Goal: Navigation & Orientation: Find specific page/section

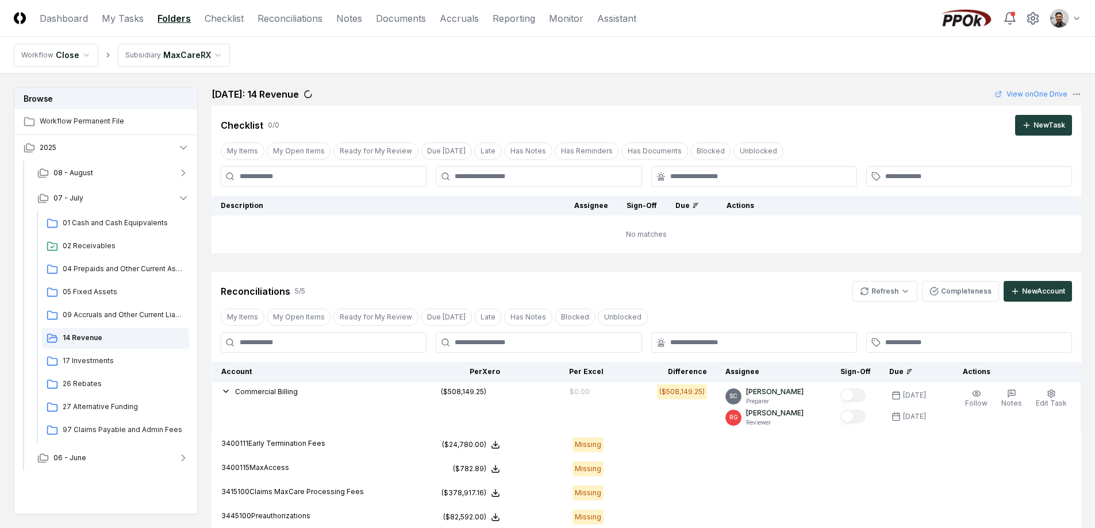
scroll to position [159, 0]
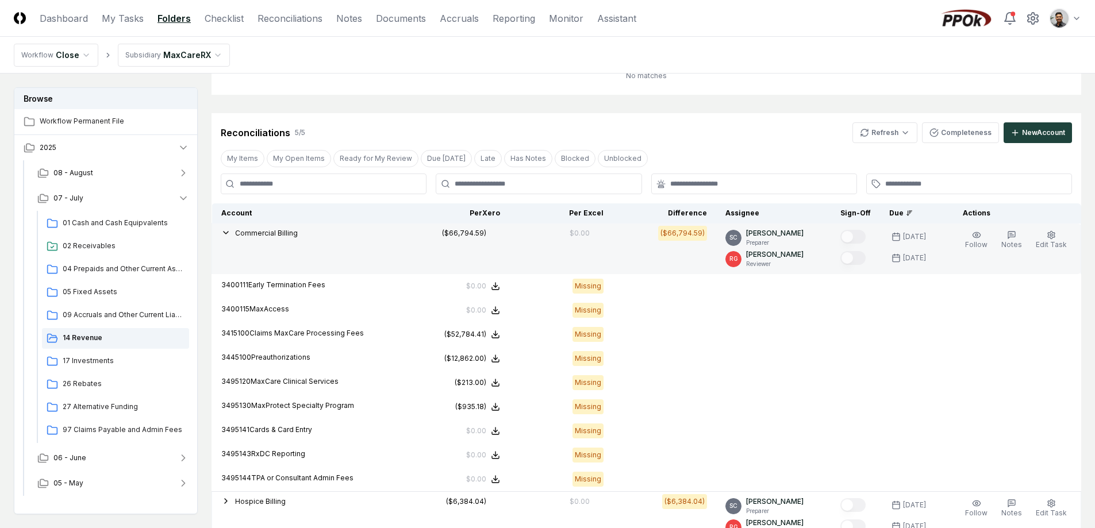
click at [260, 237] on span "Commercial Billing" at bounding box center [266, 233] width 63 height 9
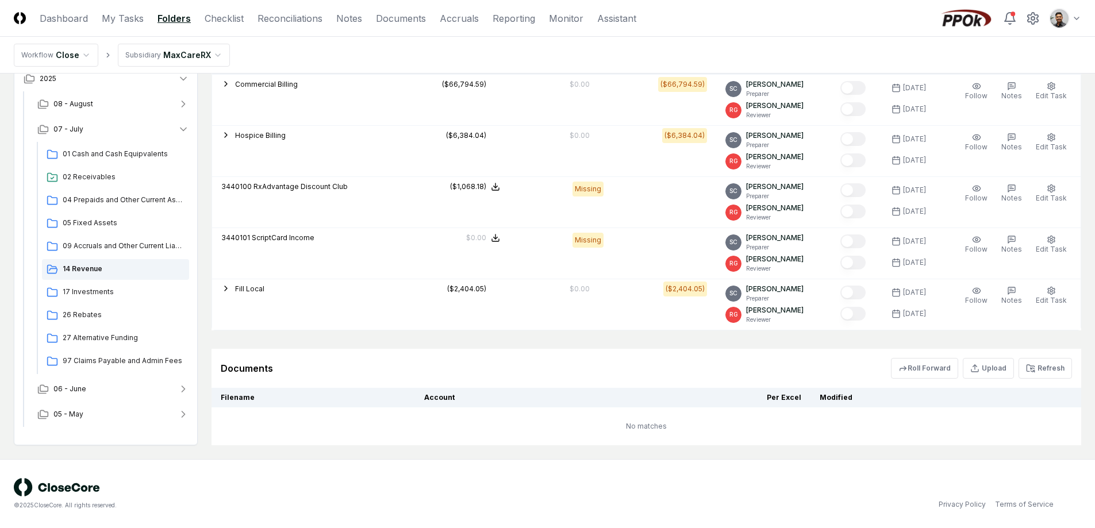
scroll to position [0, 0]
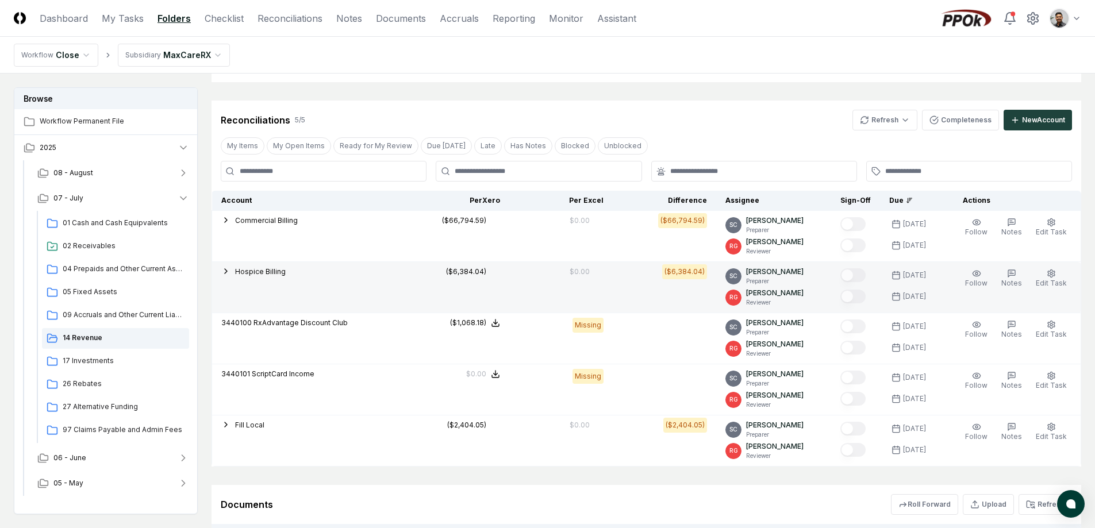
scroll to position [171, 0]
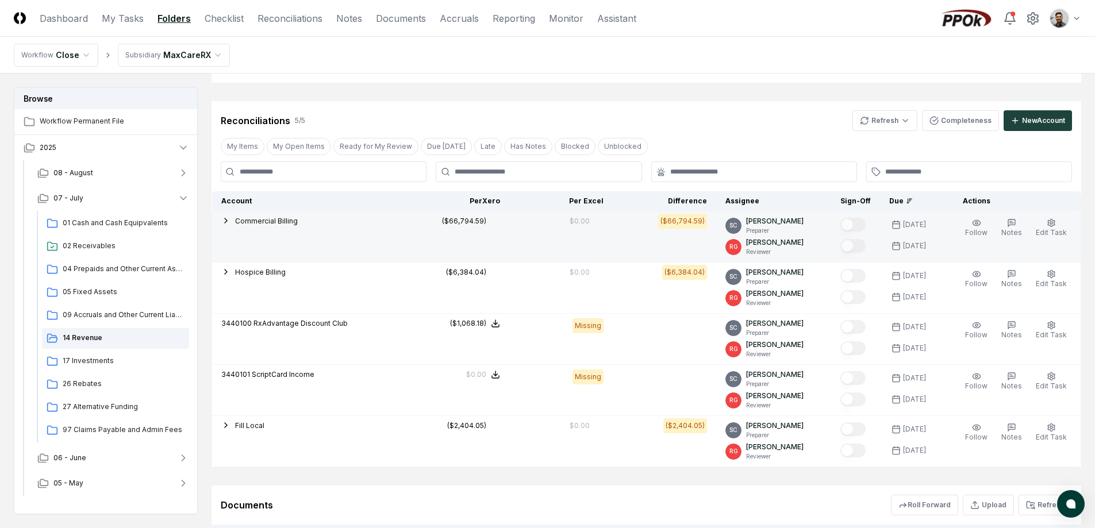
click at [267, 221] on span "Commercial Billing" at bounding box center [266, 221] width 63 height 9
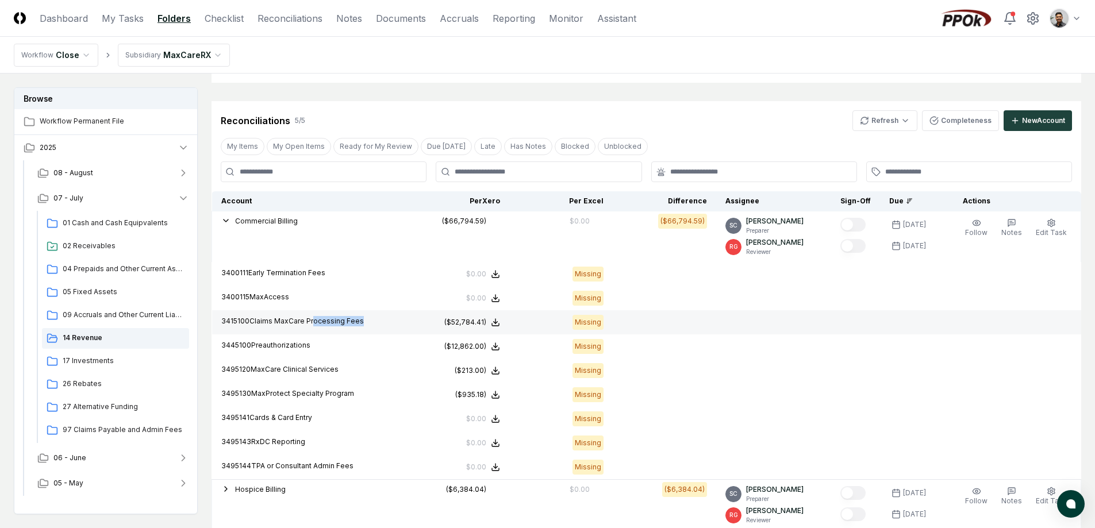
drag, startPoint x: 313, startPoint y: 322, endPoint x: 358, endPoint y: 325, distance: 44.9
click at [358, 325] on p "3415100 Claims MaxCare Processing Fees" at bounding box center [309, 321] width 176 height 10
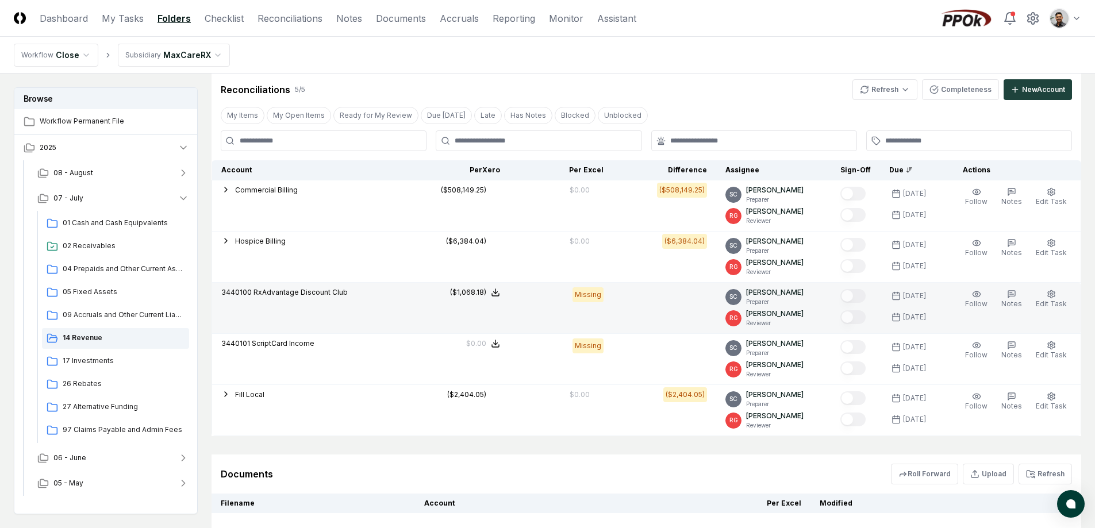
scroll to position [237, 0]
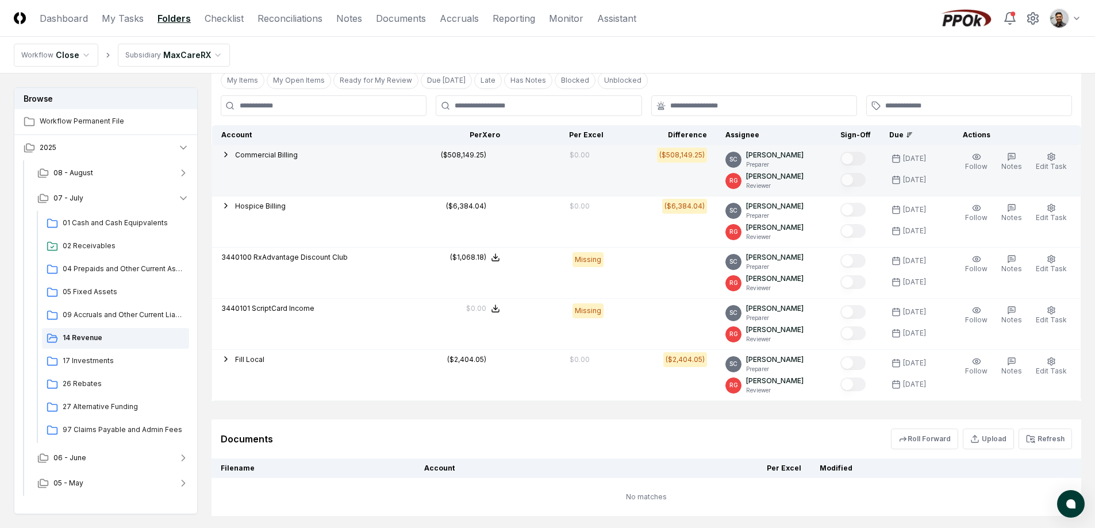
click at [288, 156] on span "Commercial Billing" at bounding box center [266, 155] width 63 height 9
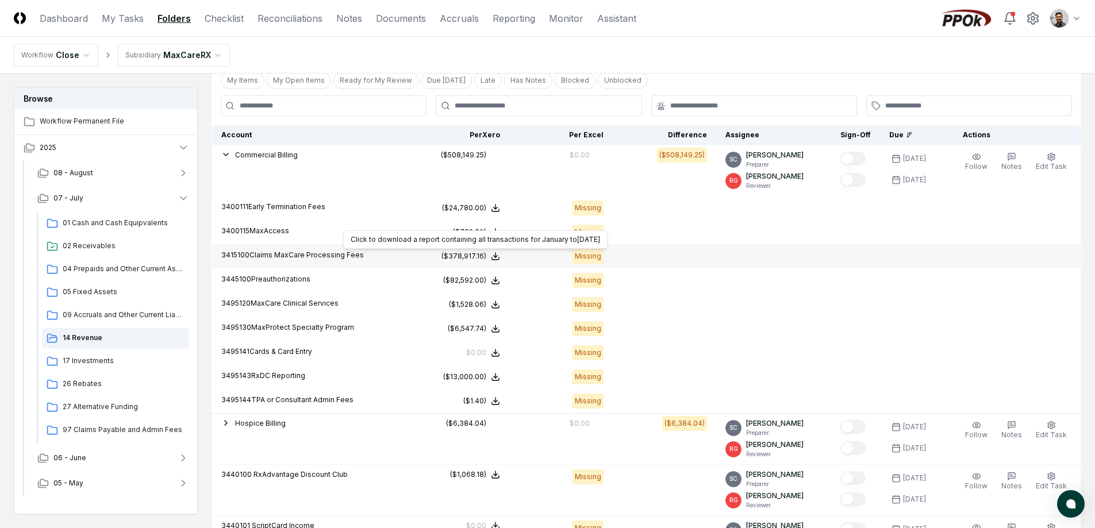
click at [470, 257] on div "($378,917.16)" at bounding box center [463, 256] width 45 height 10
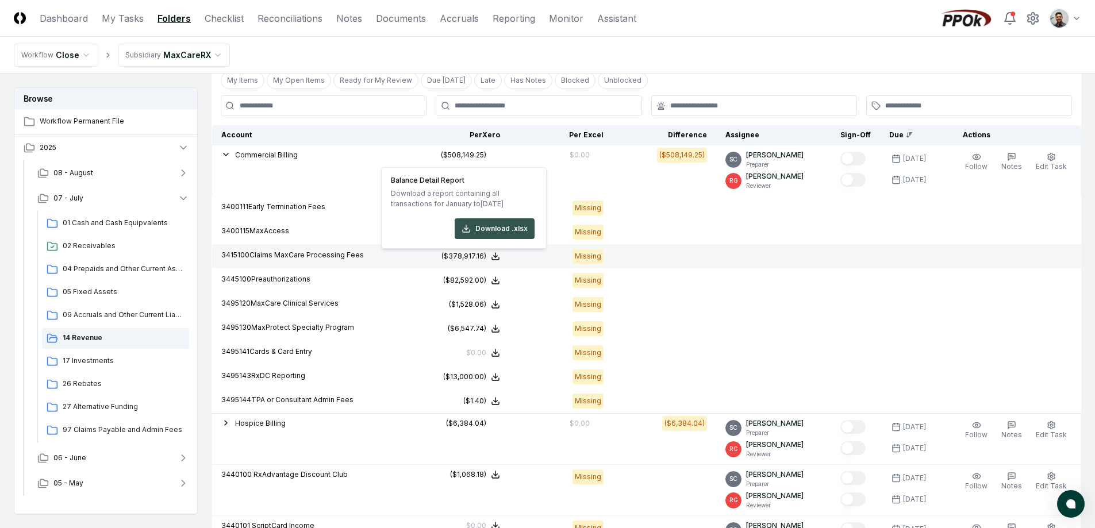
click at [463, 231] on icon at bounding box center [466, 228] width 9 height 9
click at [849, 253] on td at bounding box center [855, 256] width 49 height 24
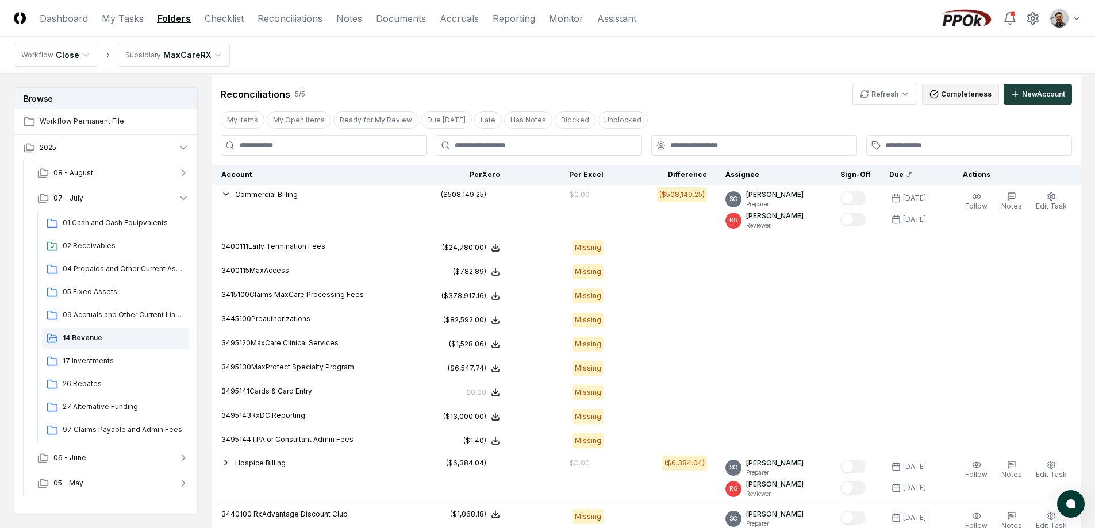
scroll to position [163, 0]
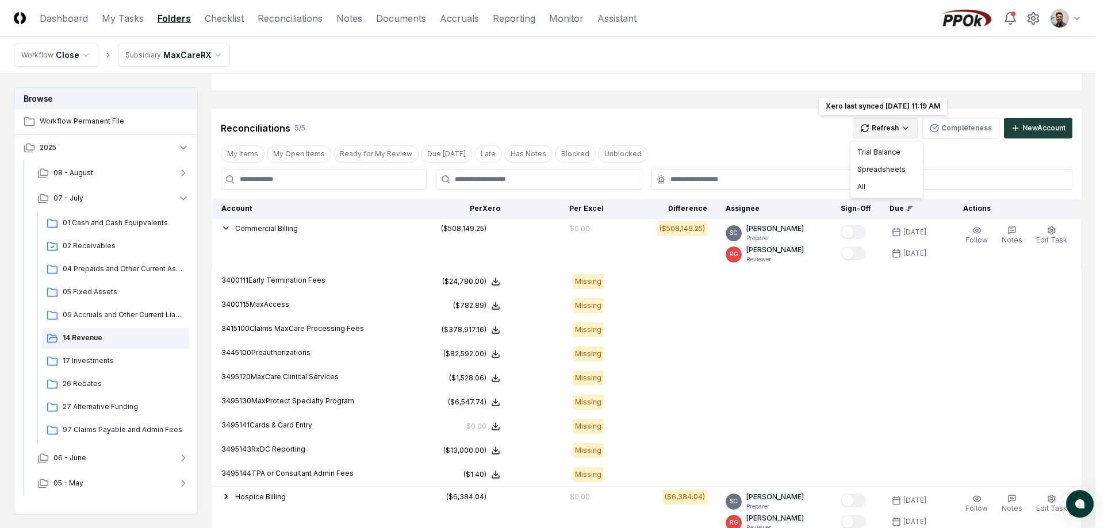
click at [891, 130] on html "CloseCore Dashboard My Tasks Folders Checklist Reconciliations Notes Documents …" at bounding box center [552, 363] width 1104 height 1052
click at [787, 138] on html "CloseCore Dashboard My Tasks Folders Checklist Reconciliations Notes Documents …" at bounding box center [552, 363] width 1104 height 1052
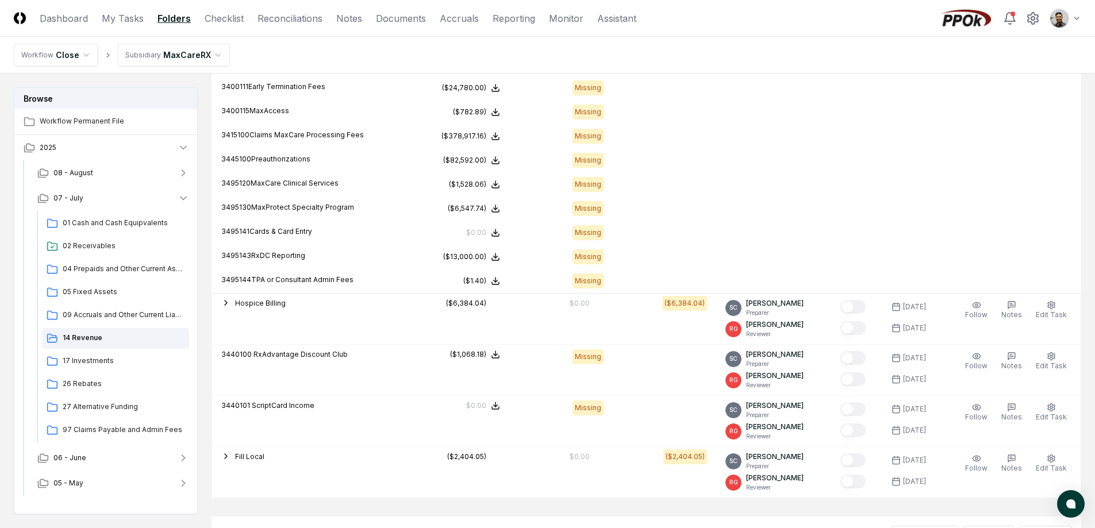
scroll to position [151, 0]
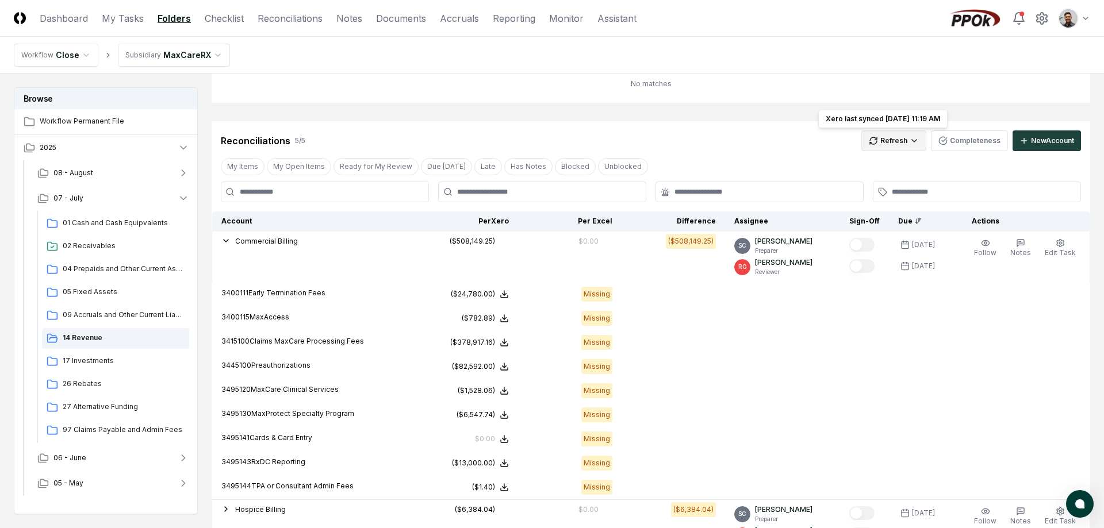
click at [889, 144] on html "CloseCore Dashboard My Tasks Folders Checklist Reconciliations Notes Documents …" at bounding box center [552, 375] width 1104 height 1052
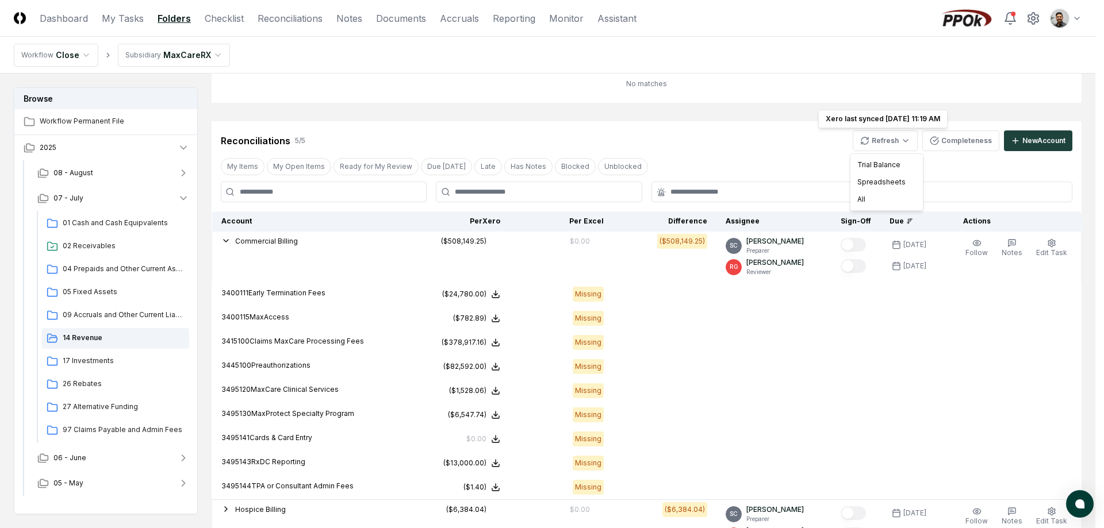
click at [891, 168] on div "Trial Balance" at bounding box center [886, 164] width 68 height 17
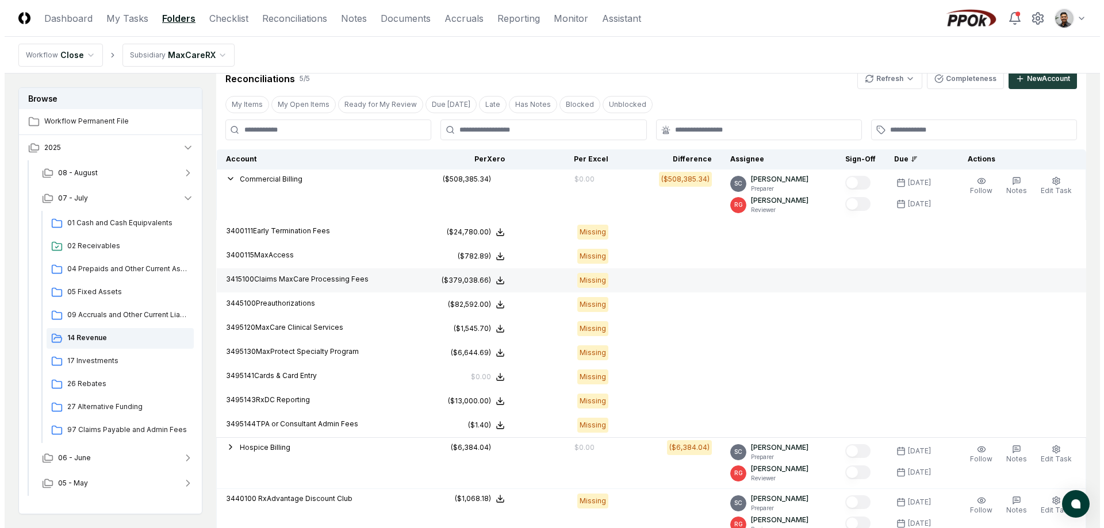
scroll to position [227, 0]
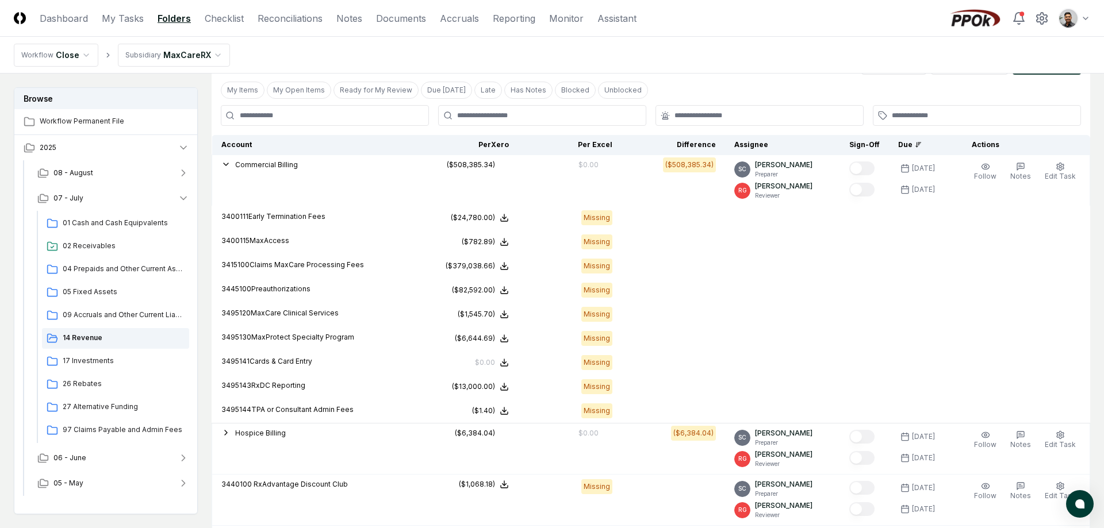
click at [1063, 22] on html "CloseCore Dashboard My Tasks Folders Checklist Reconciliations Notes Documents …" at bounding box center [552, 299] width 1104 height 1052
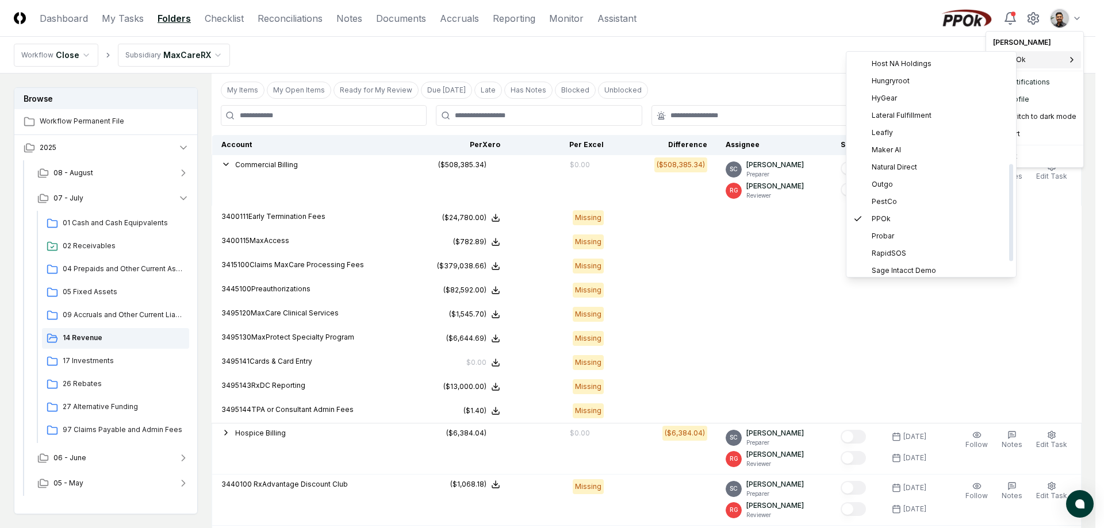
scroll to position [279, 0]
click at [933, 184] on span "School Family Media" at bounding box center [906, 180] width 70 height 10
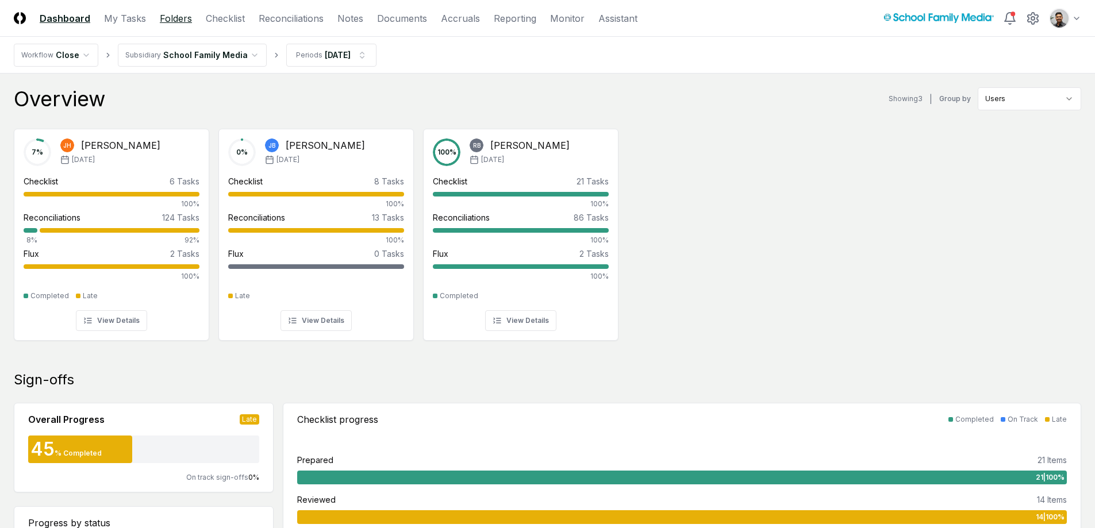
click at [161, 20] on link "Folders" at bounding box center [176, 18] width 32 height 14
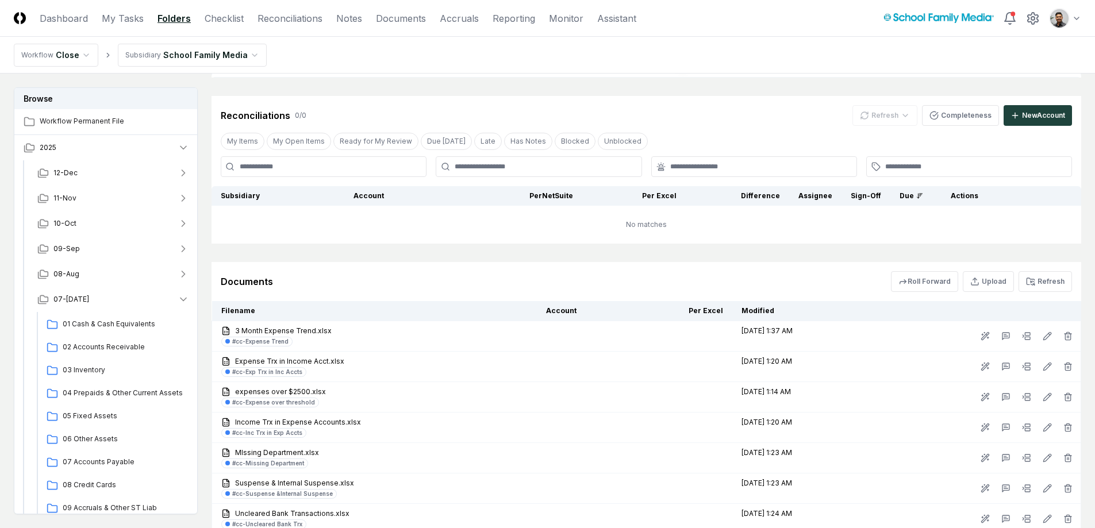
scroll to position [370, 0]
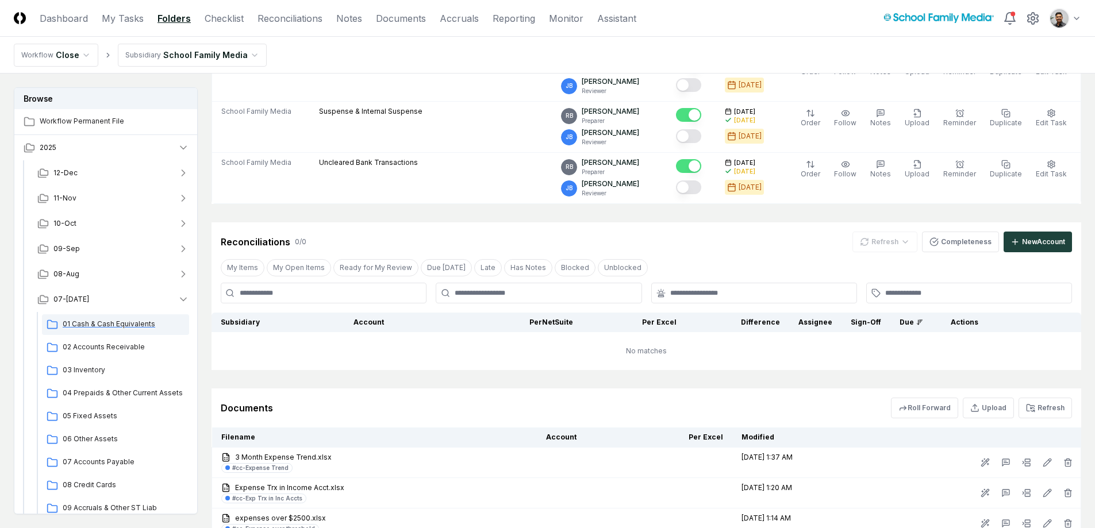
click at [91, 329] on span "01 Cash & Cash Equivalents" at bounding box center [124, 324] width 122 height 10
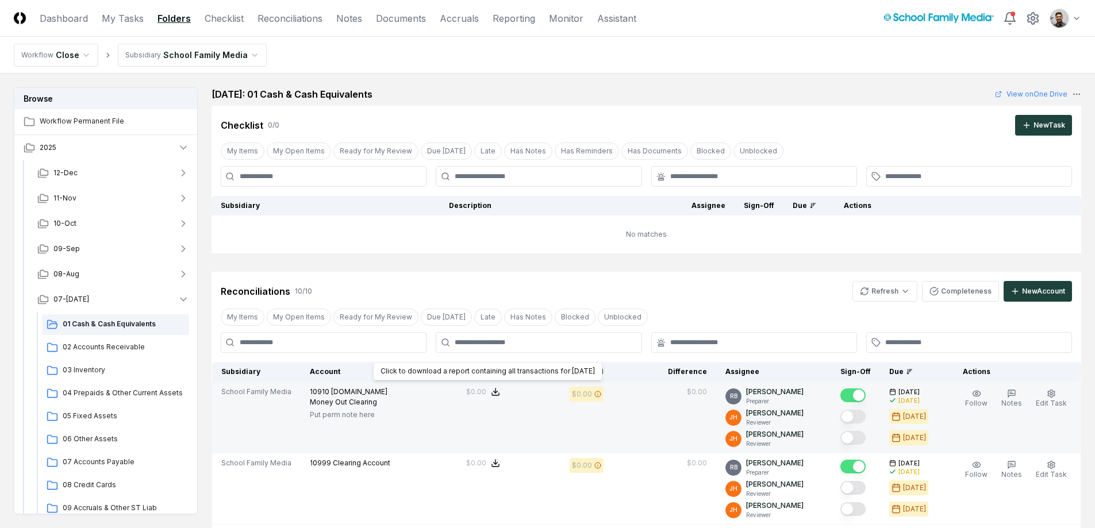
scroll to position [367, 0]
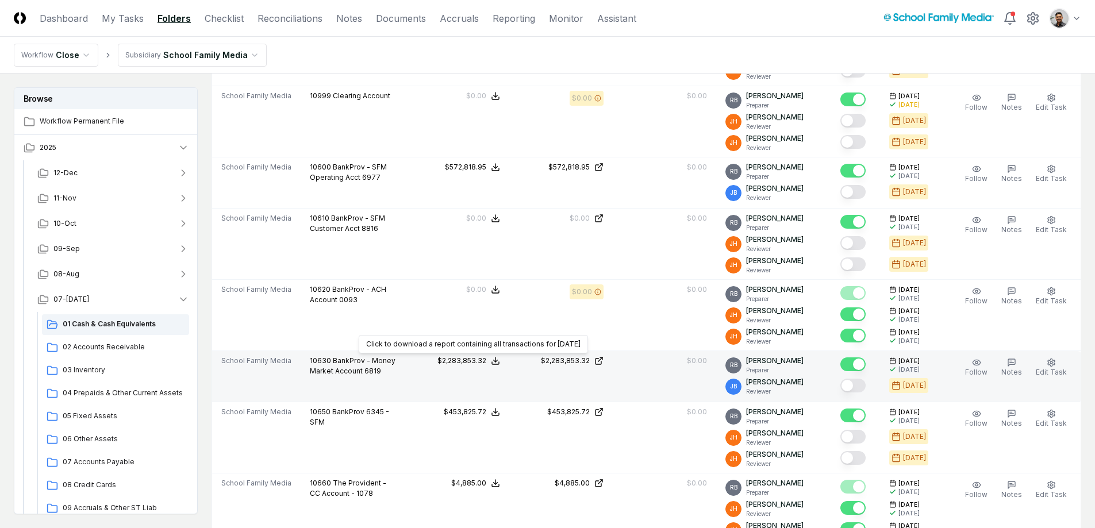
click at [480, 361] on div "$2,283,853.32" at bounding box center [461, 361] width 49 height 10
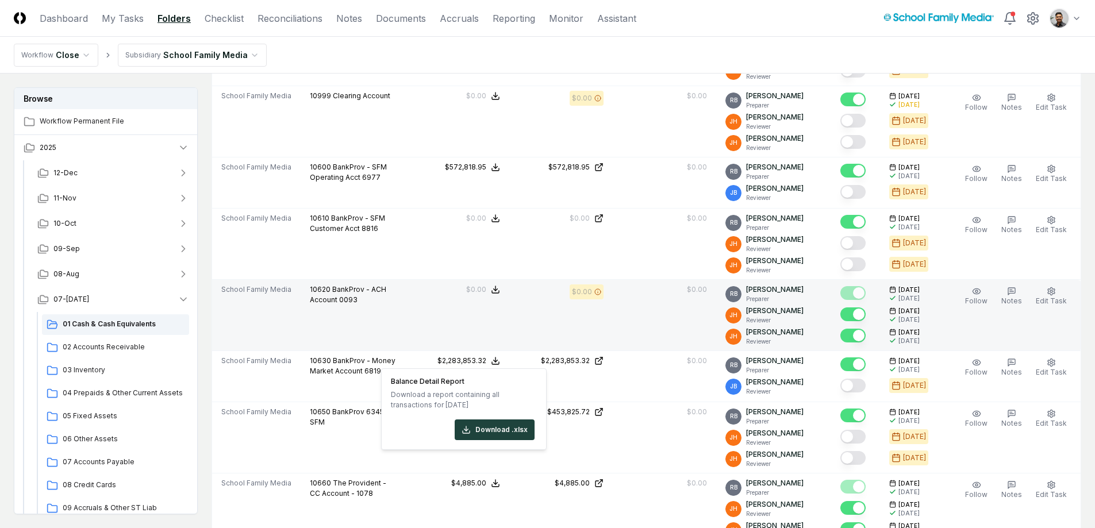
click at [463, 335] on td "$0.00" at bounding box center [457, 315] width 103 height 71
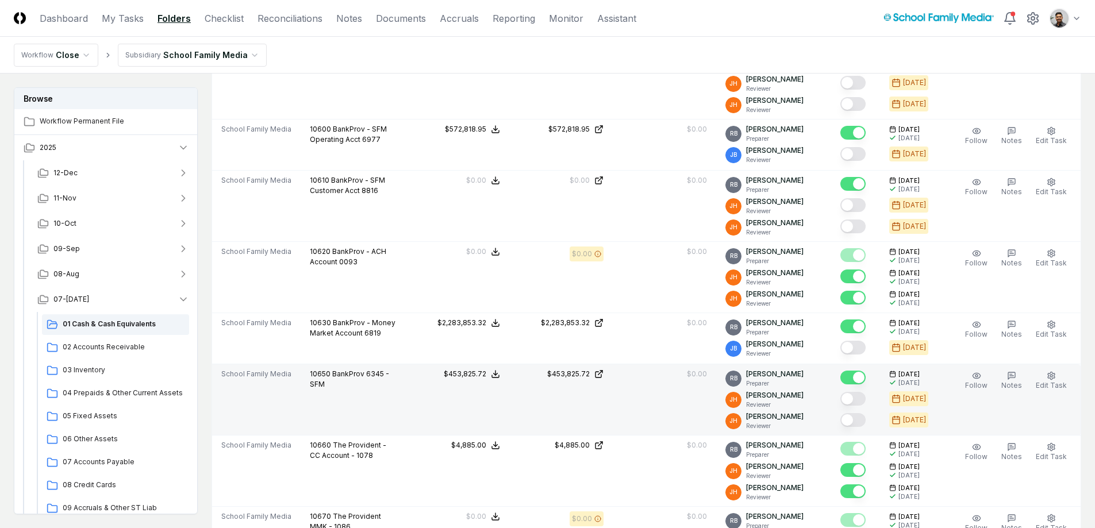
scroll to position [460, 0]
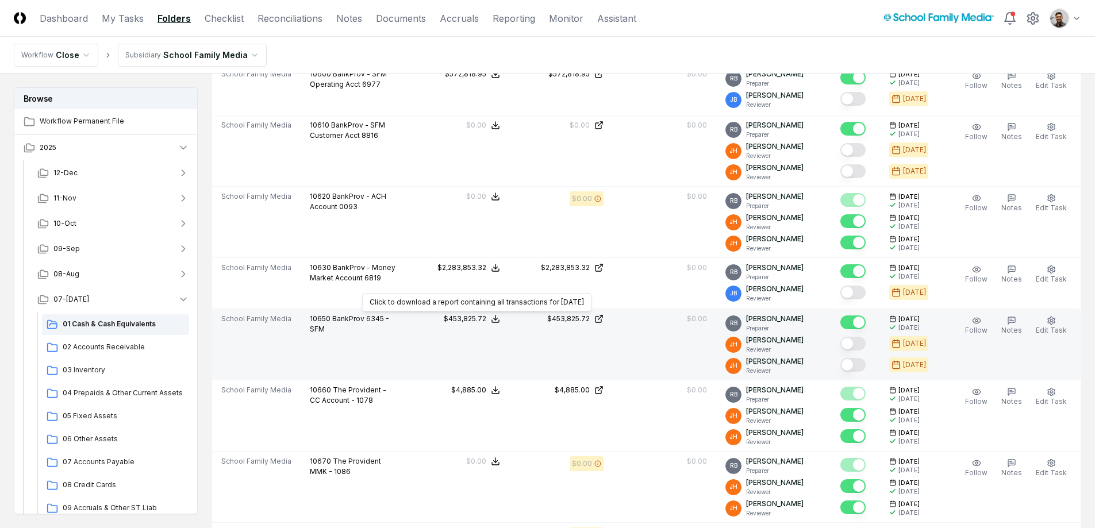
click at [474, 322] on div "$453,825.72" at bounding box center [465, 319] width 43 height 10
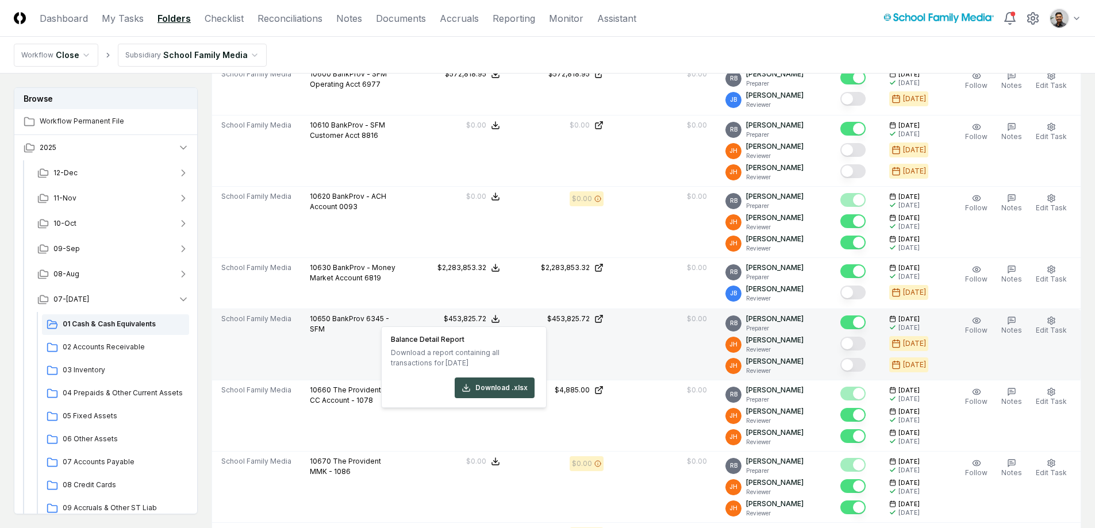
click at [526, 397] on button "Download .xlsx" at bounding box center [495, 388] width 80 height 21
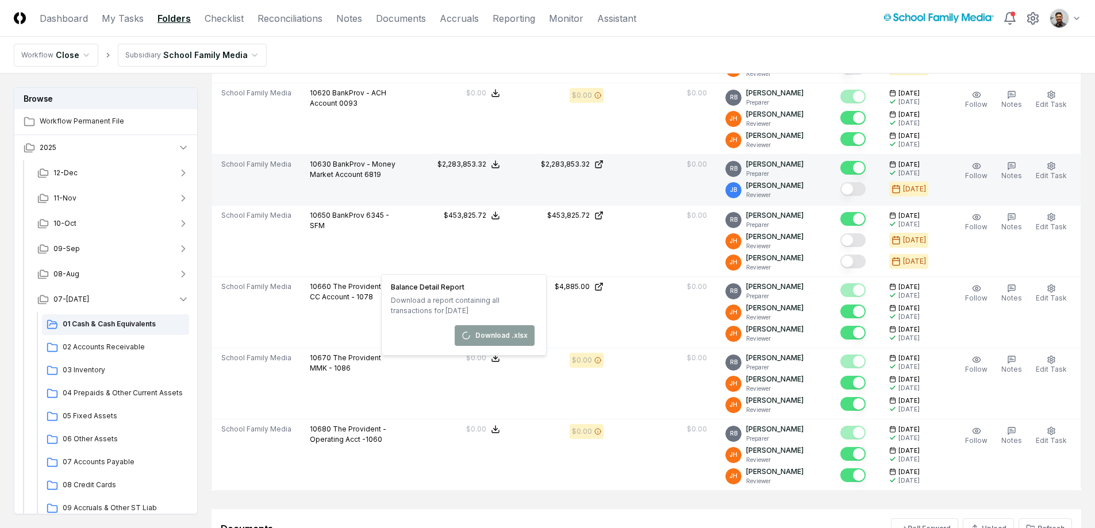
scroll to position [616, 0]
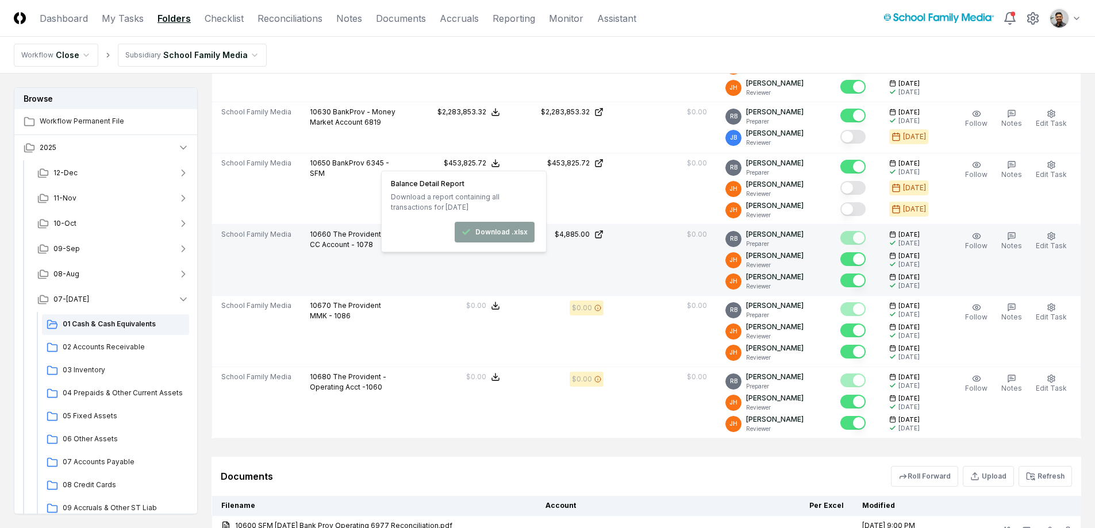
click at [636, 284] on td "$0.00" at bounding box center [664, 260] width 103 height 71
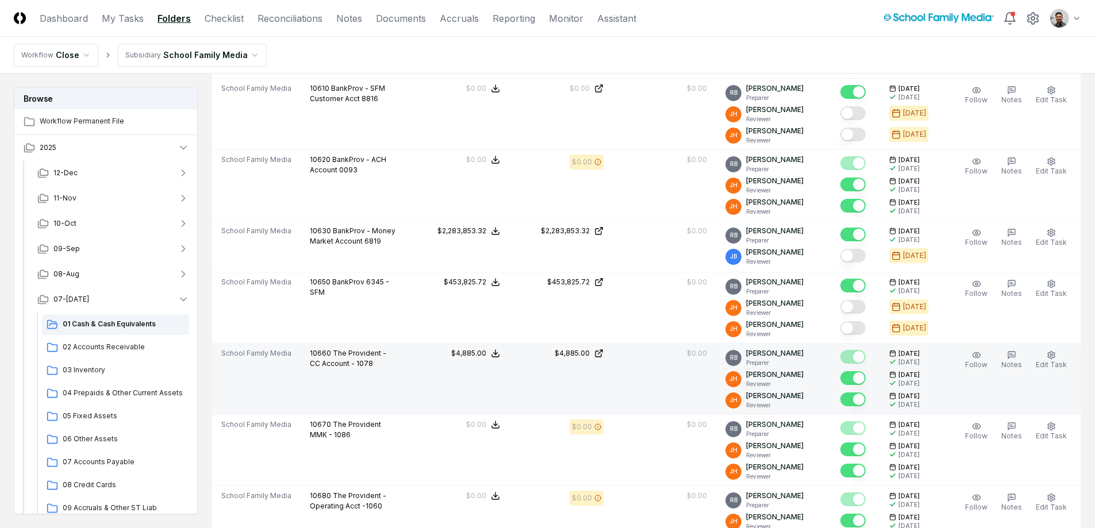
scroll to position [378, 0]
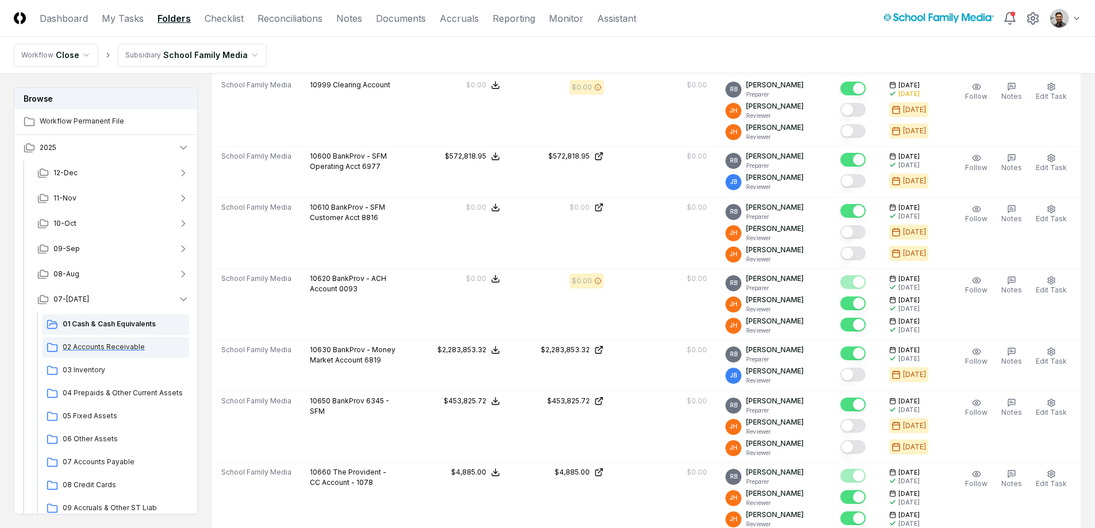
click at [115, 345] on span "02 Accounts Receivable" at bounding box center [124, 347] width 122 height 10
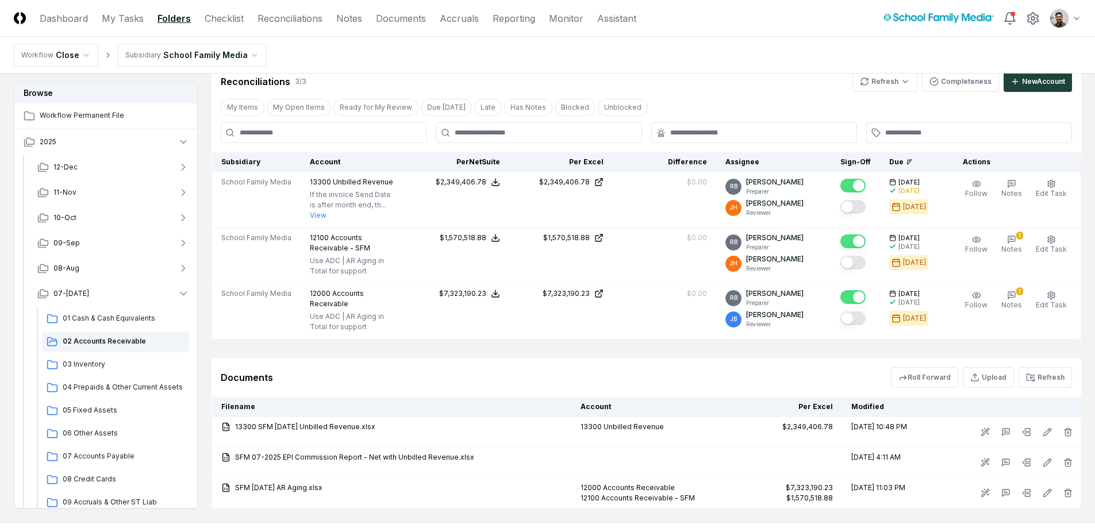
scroll to position [198, 0]
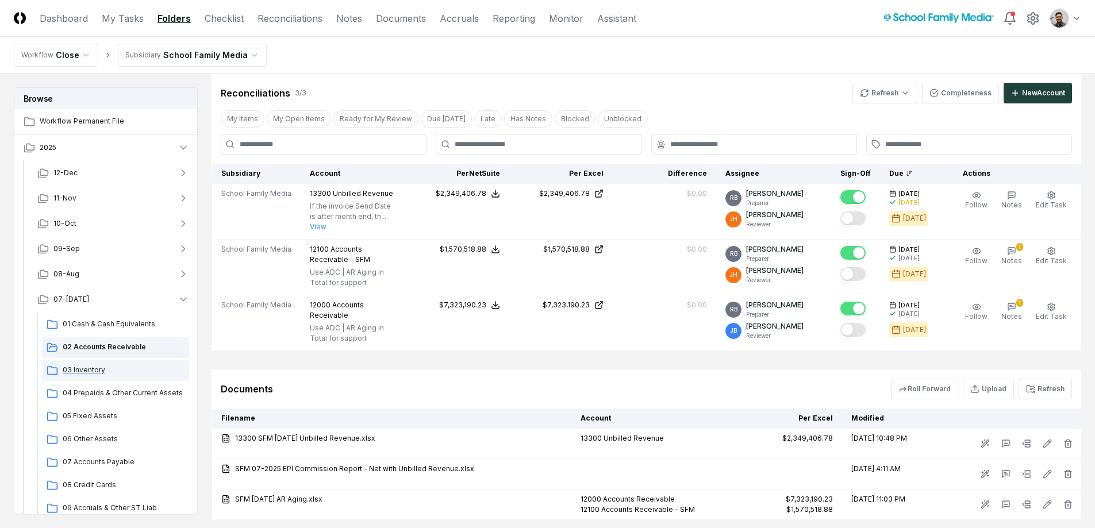
click at [91, 370] on span "03 Inventory" at bounding box center [124, 370] width 122 height 10
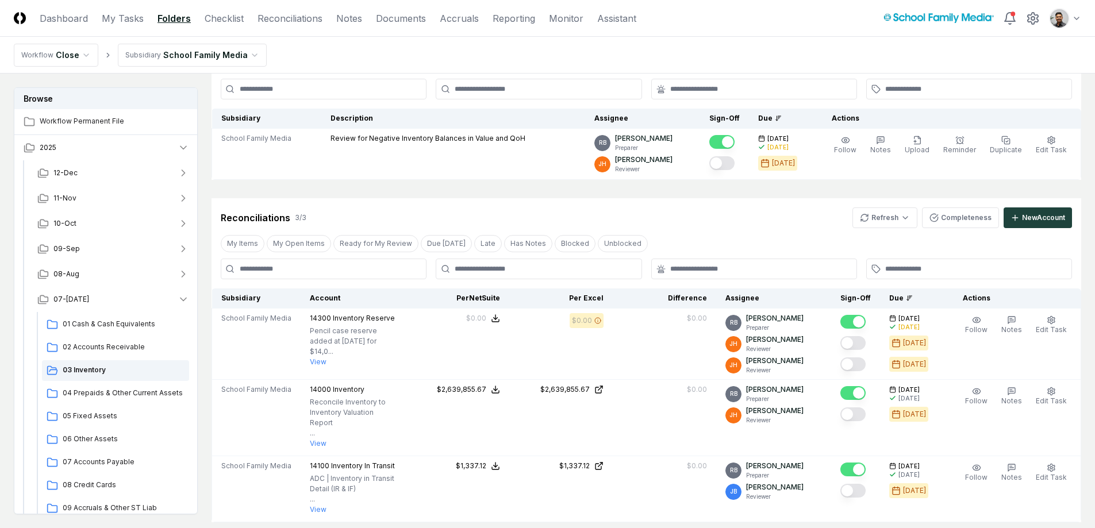
scroll to position [213, 0]
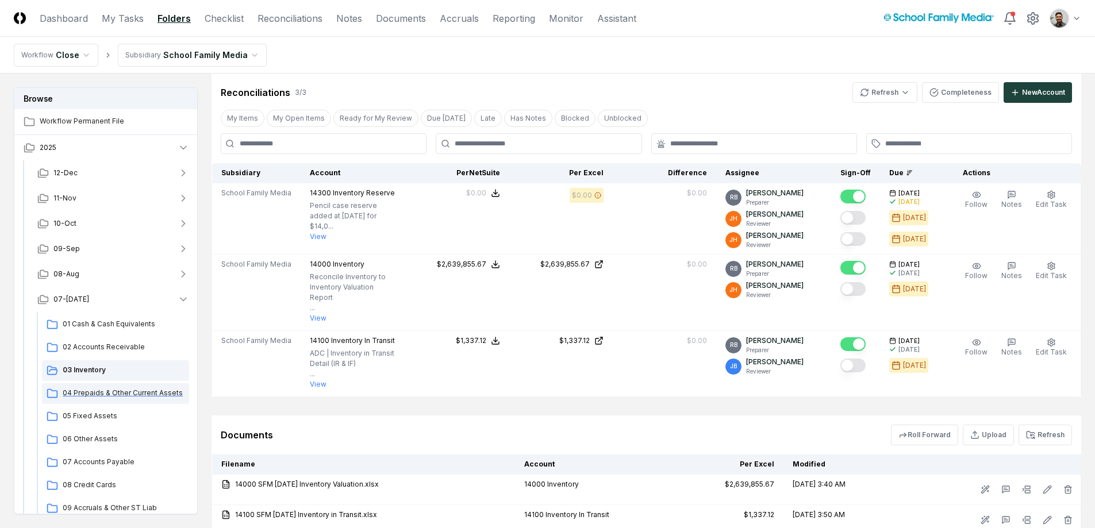
click at [98, 397] on span "04 Prepaids & Other Current Assets" at bounding box center [124, 393] width 122 height 10
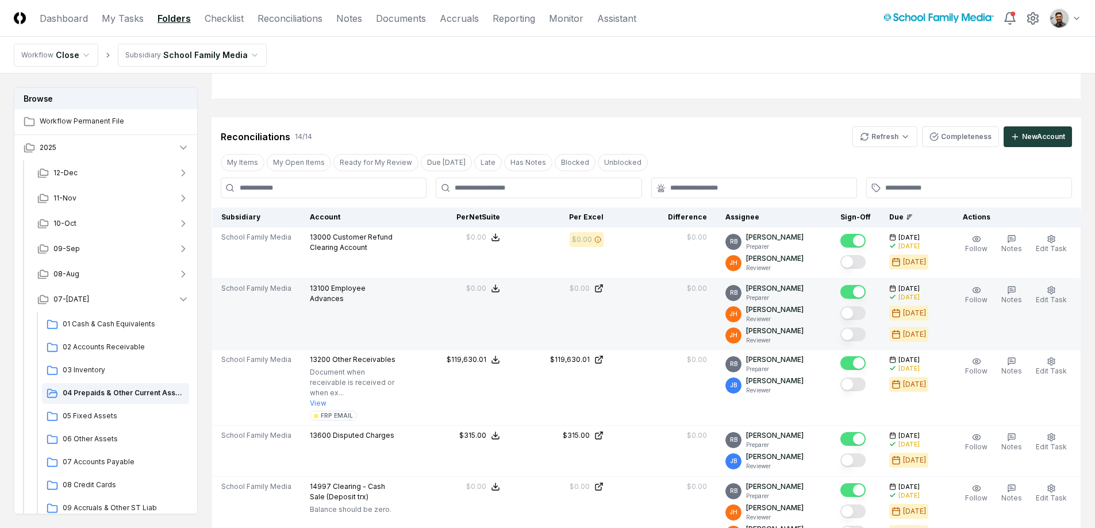
scroll to position [396, 0]
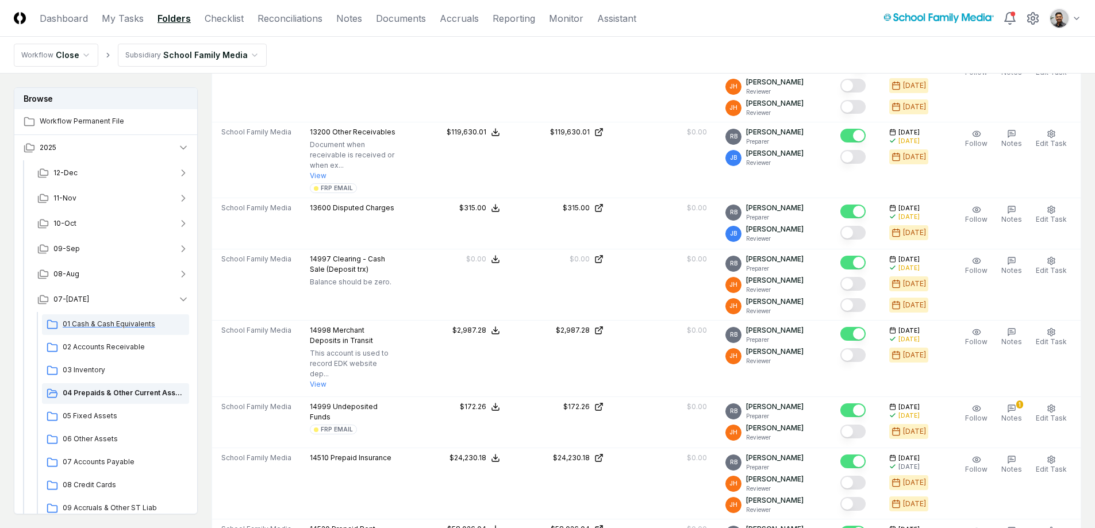
click at [92, 331] on div "01 Cash & Cash Equivalents" at bounding box center [115, 324] width 147 height 21
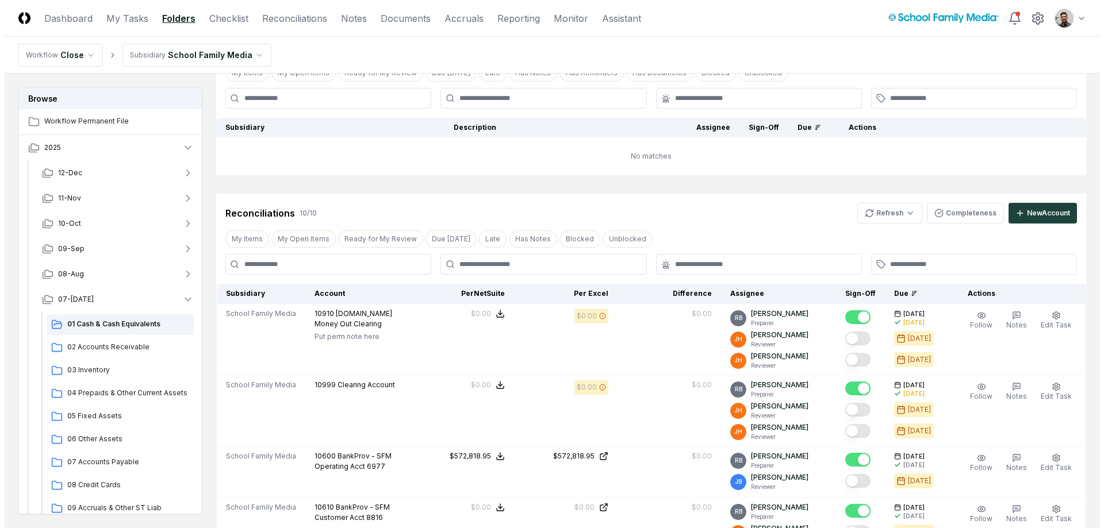
scroll to position [80, 0]
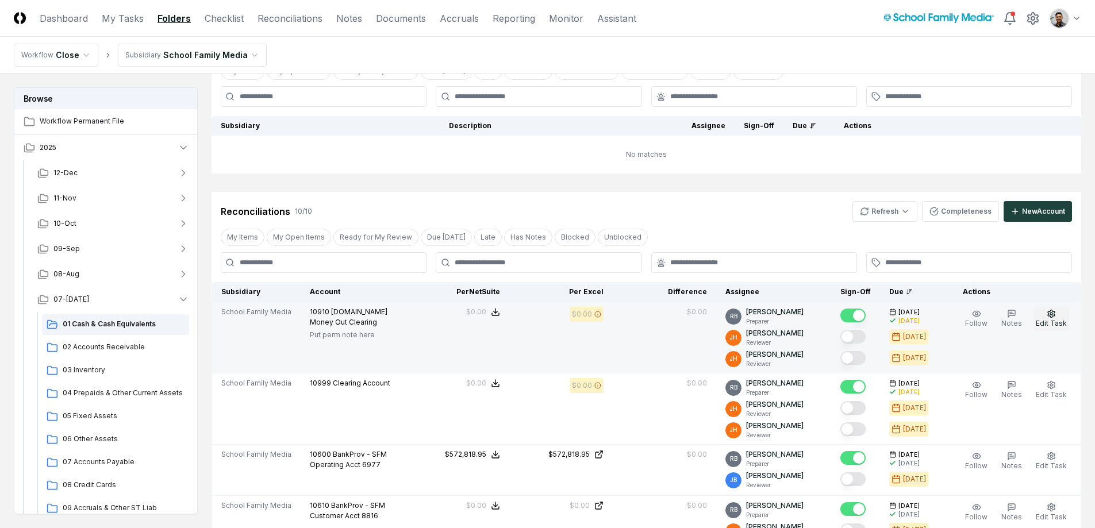
click at [1055, 313] on icon "button" at bounding box center [1051, 313] width 9 height 9
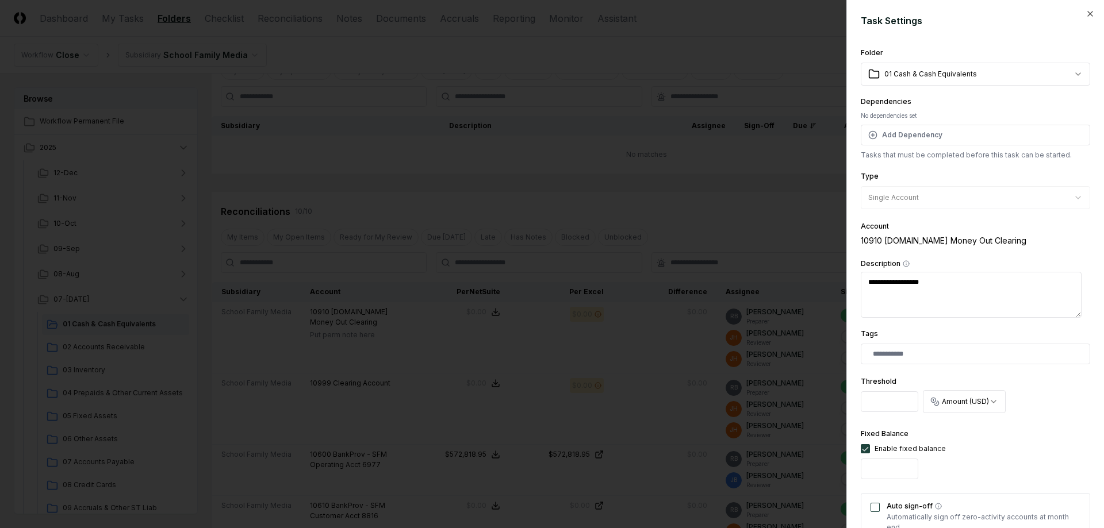
scroll to position [311, 0]
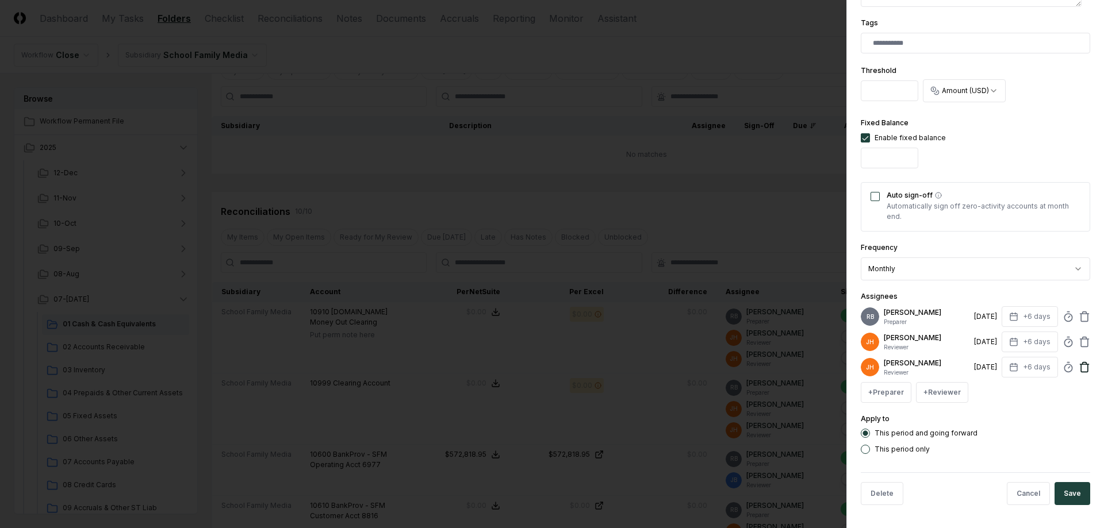
click at [1078, 365] on icon at bounding box center [1083, 367] width 11 height 11
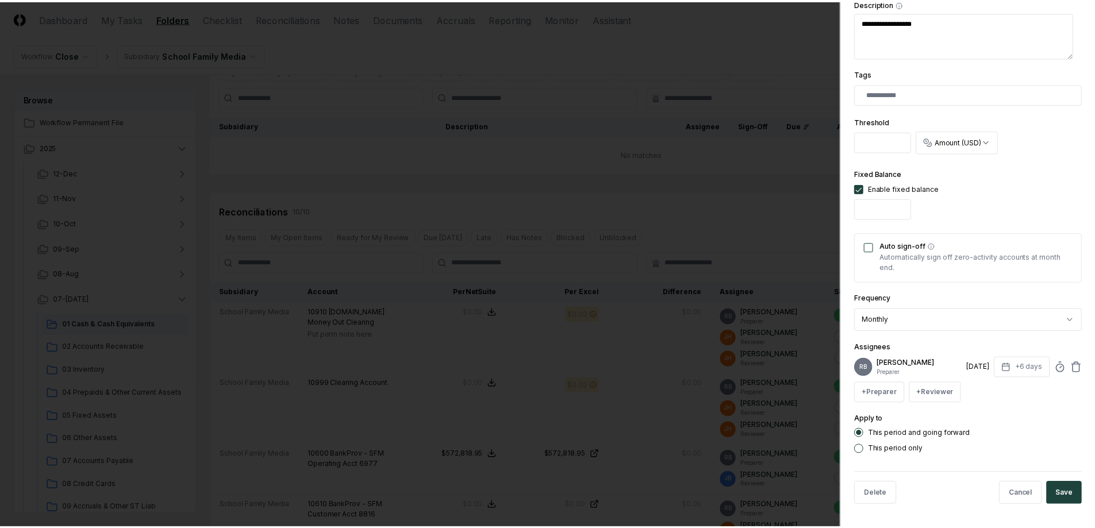
scroll to position [260, 0]
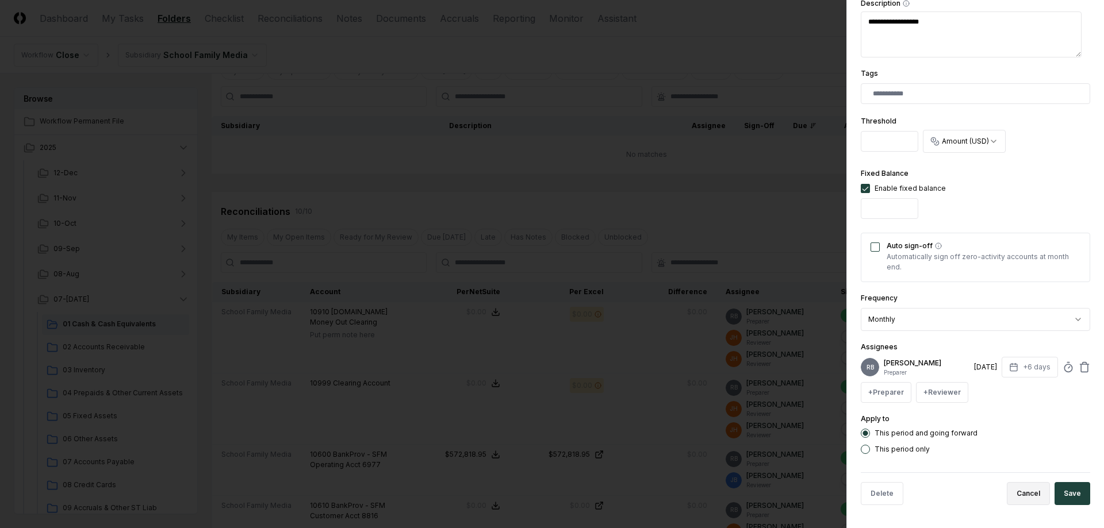
click at [1012, 494] on button "Cancel" at bounding box center [1027, 493] width 43 height 23
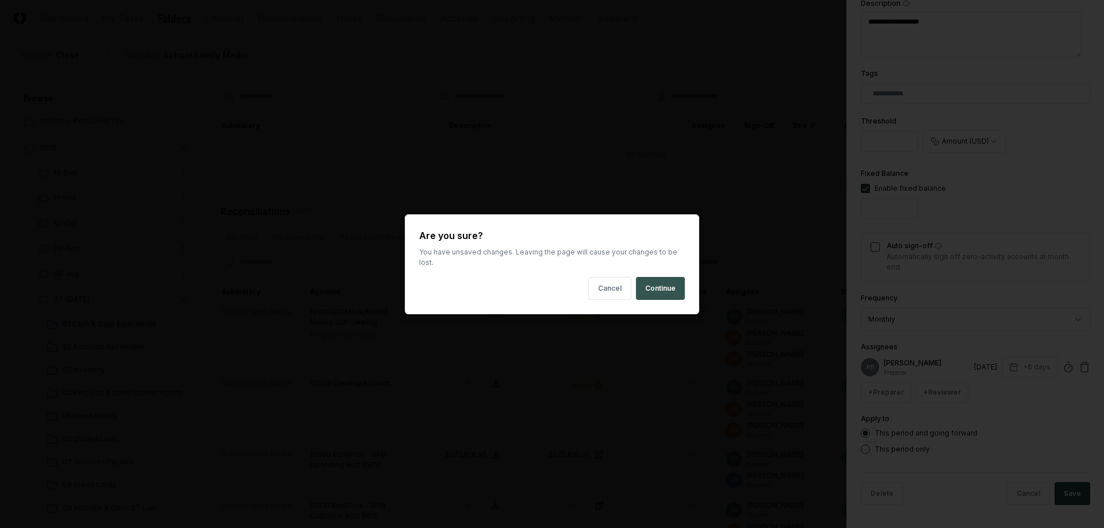
click at [680, 293] on button "Continue" at bounding box center [660, 288] width 49 height 23
type textarea "*"
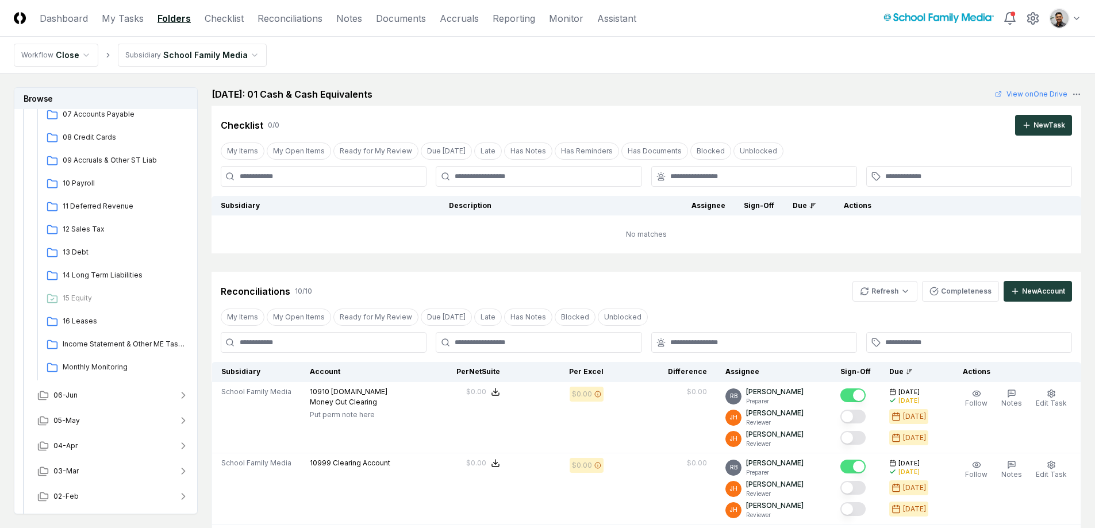
scroll to position [371, 0]
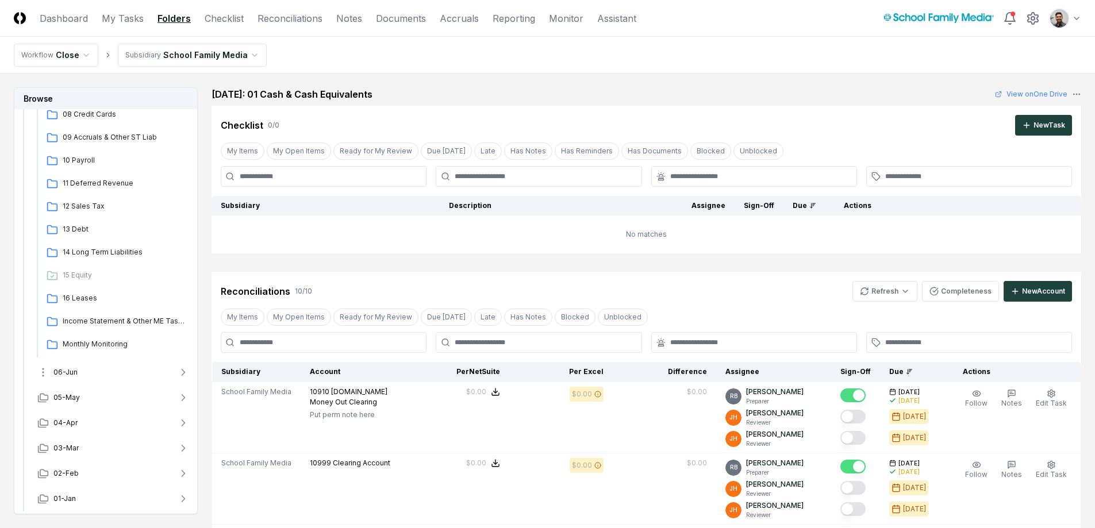
click at [103, 382] on button "06-Jun" at bounding box center [113, 372] width 170 height 25
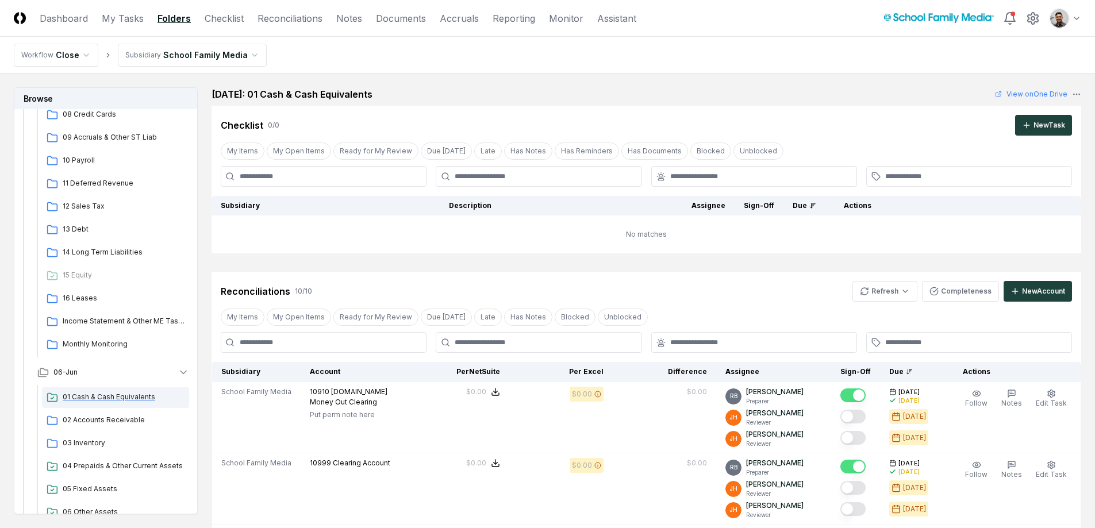
click at [109, 401] on span "01 Cash & Cash Equivalents" at bounding box center [124, 397] width 122 height 10
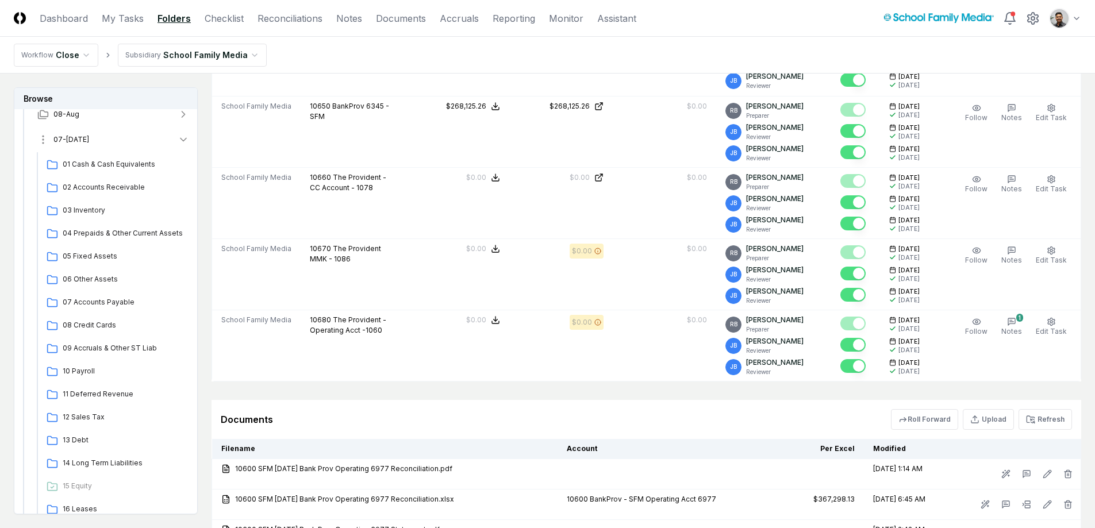
scroll to position [108, 0]
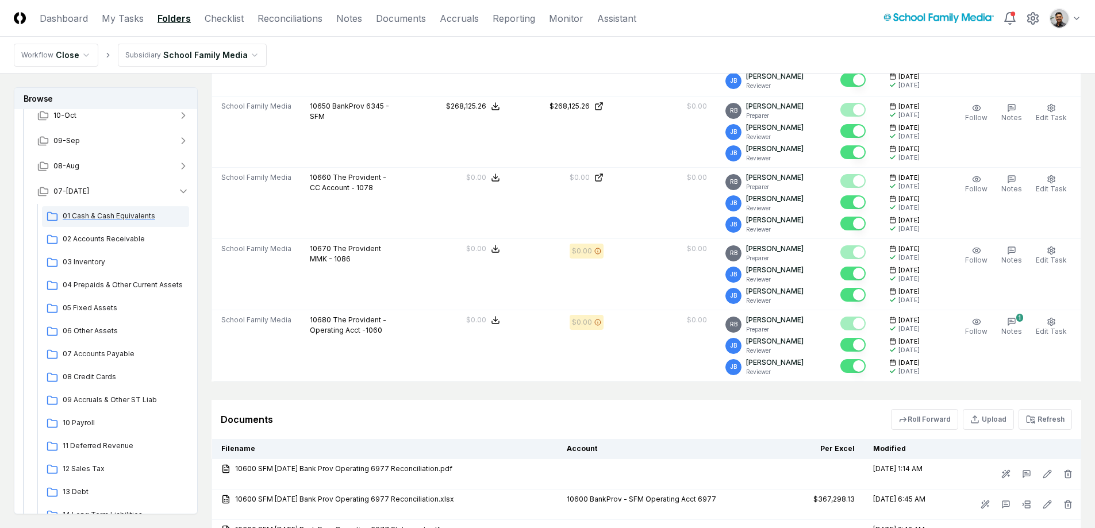
click at [132, 213] on span "01 Cash & Cash Equivalents" at bounding box center [124, 216] width 122 height 10
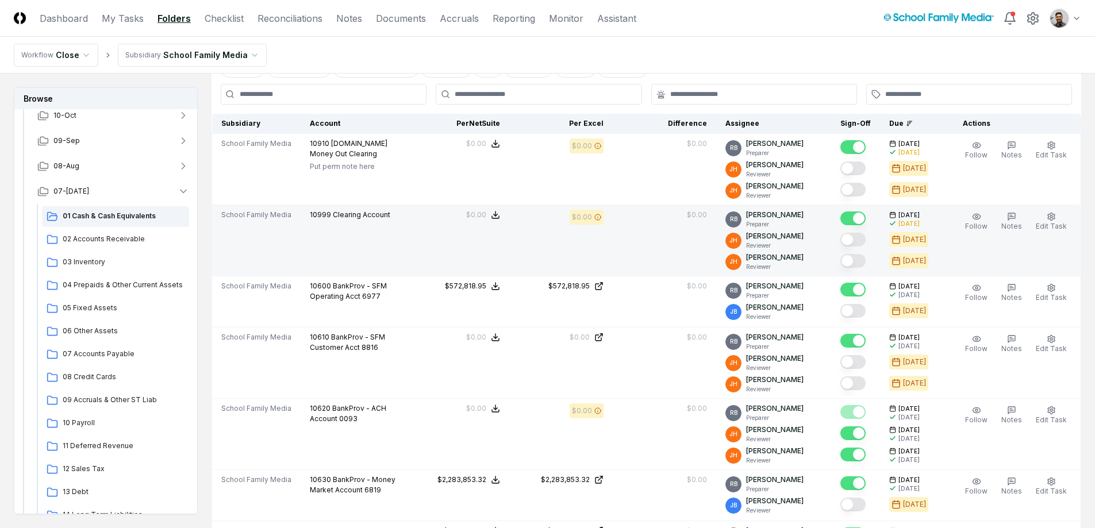
scroll to position [251, 0]
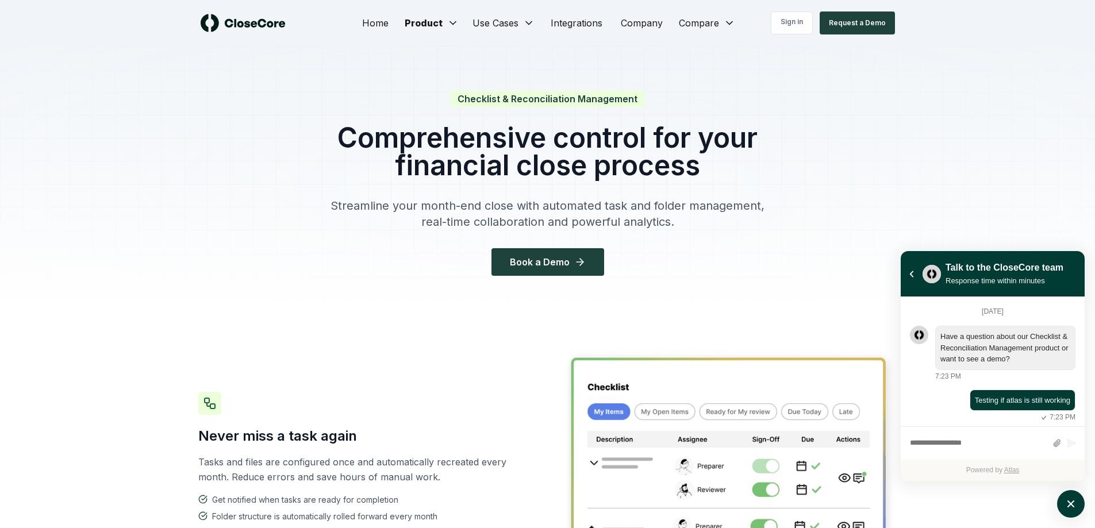
scroll to position [150, 0]
